Goal: Task Accomplishment & Management: Manage account settings

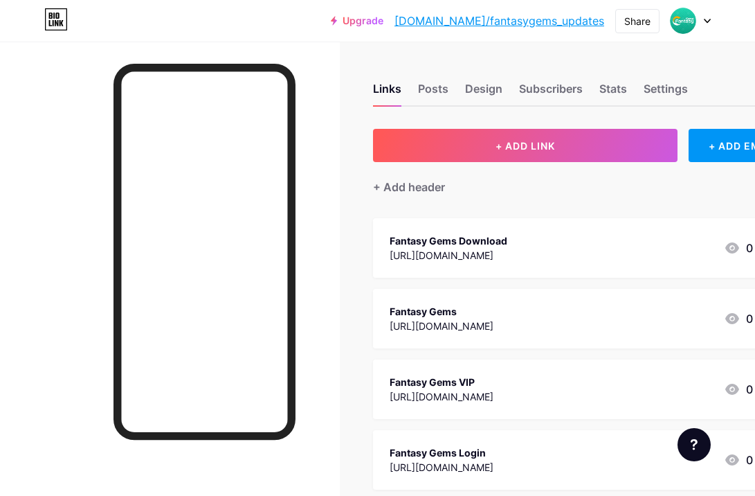
click at [332, 127] on div at bounding box center [170, 290] width 340 height 496
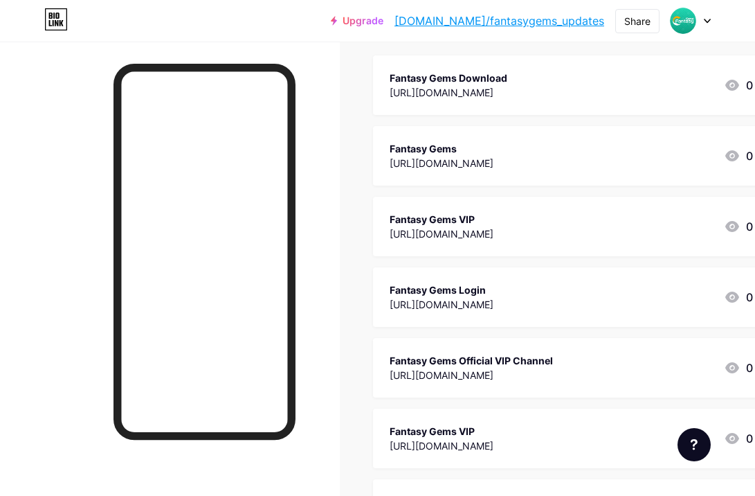
scroll to position [138, 0]
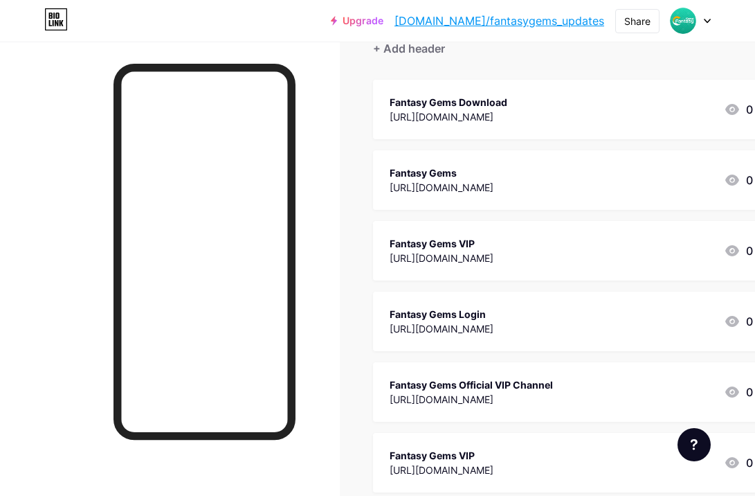
click at [301, 8] on div "Upgrade [DOMAIN_NAME]/fantas... [DOMAIN_NAME]/fantasygems_updates Share Switch …" at bounding box center [377, 20] width 755 height 25
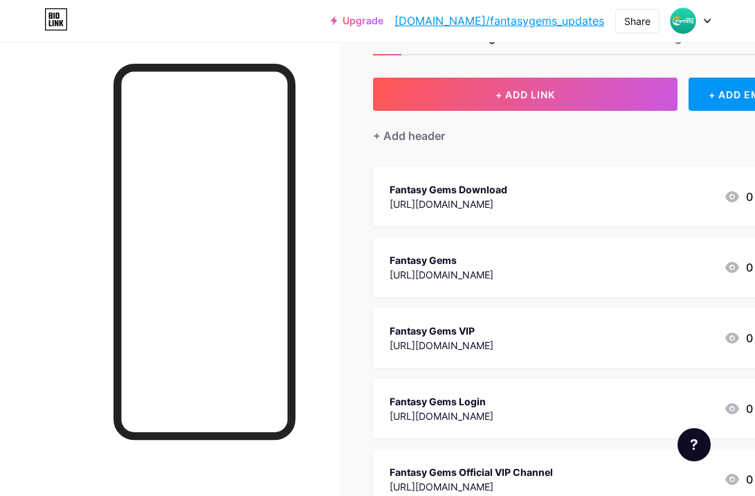
scroll to position [0, 0]
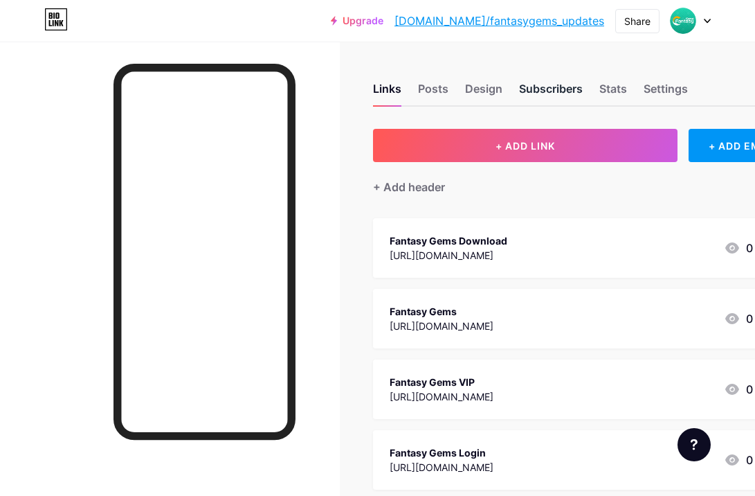
click at [548, 89] on div "Subscribers" at bounding box center [551, 92] width 64 height 25
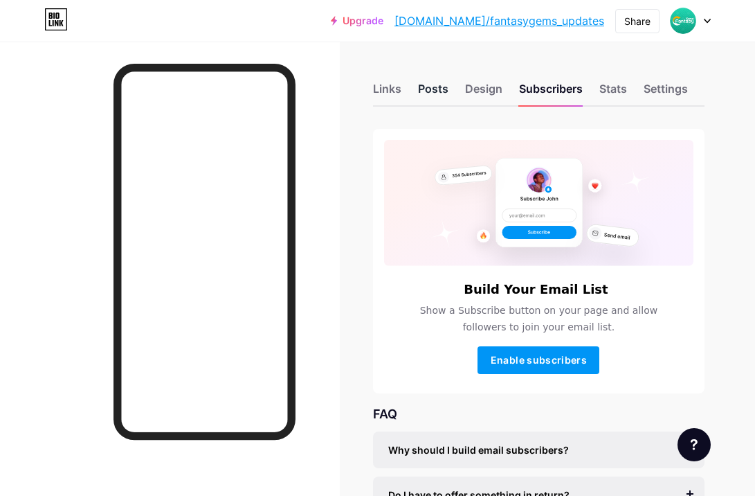
click at [433, 92] on div "Posts" at bounding box center [433, 92] width 30 height 25
